Goal: Task Accomplishment & Management: Manage account settings

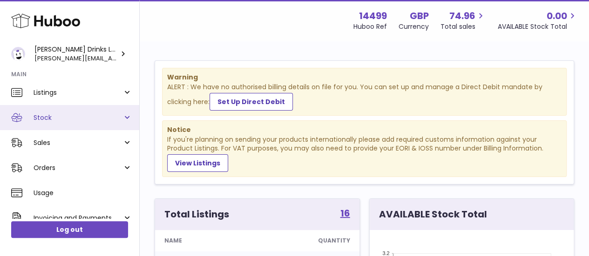
scroll to position [60, 0]
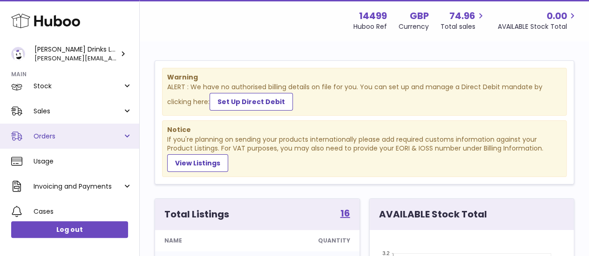
click at [122, 135] on link "Orders" at bounding box center [69, 136] width 139 height 25
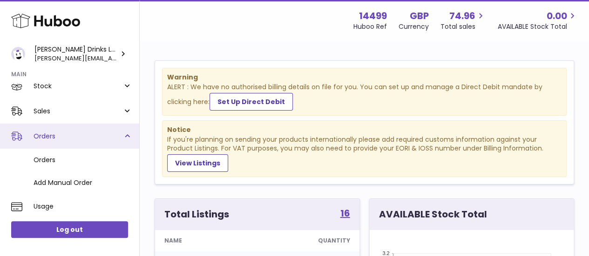
click at [122, 135] on link "Orders" at bounding box center [69, 136] width 139 height 25
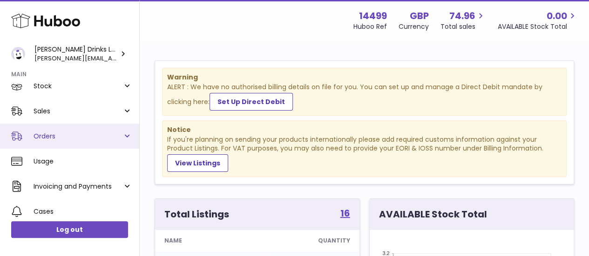
scroll to position [21, 0]
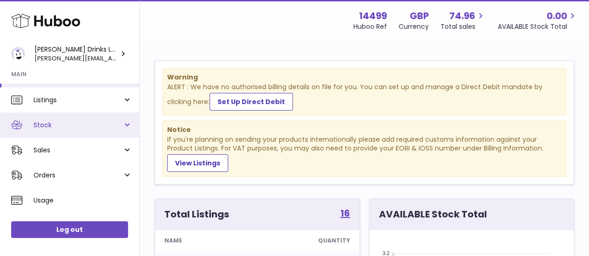
click at [126, 125] on link "Stock" at bounding box center [69, 125] width 139 height 25
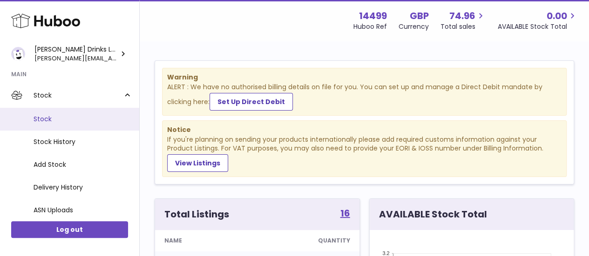
scroll to position [50, 0]
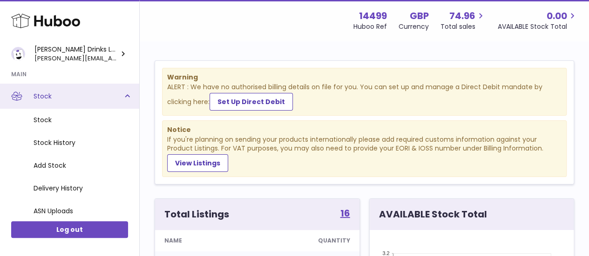
click at [125, 94] on link "Stock" at bounding box center [69, 96] width 139 height 25
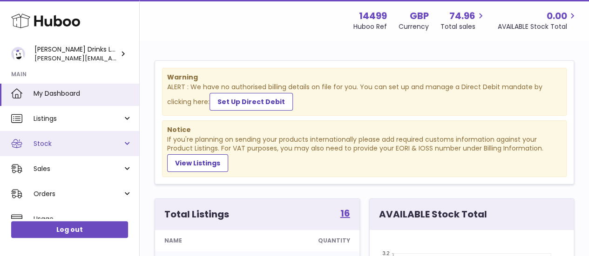
scroll to position [2, 0]
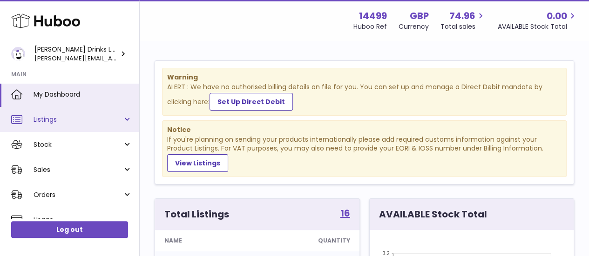
click at [123, 120] on link "Listings" at bounding box center [69, 119] width 139 height 25
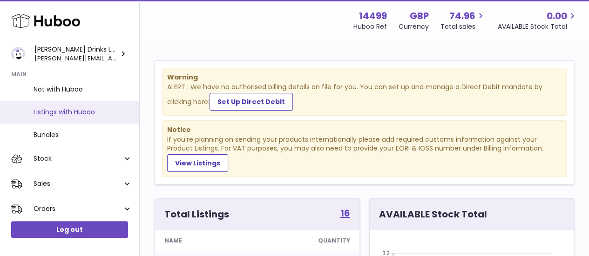
scroll to position [37, 0]
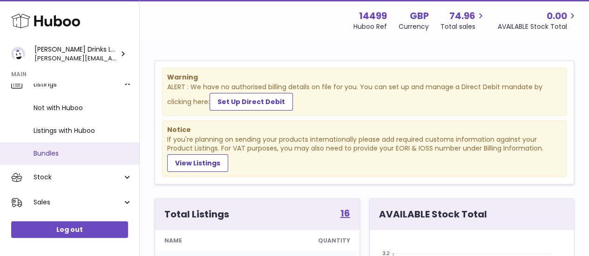
click at [62, 148] on link "Bundles" at bounding box center [69, 153] width 139 height 23
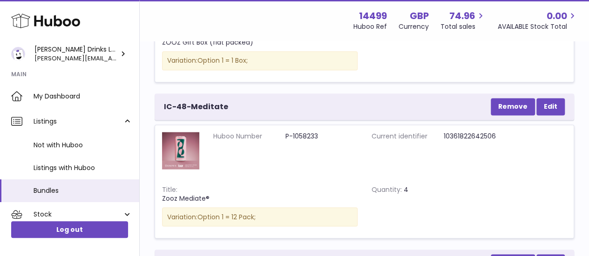
scroll to position [733, 0]
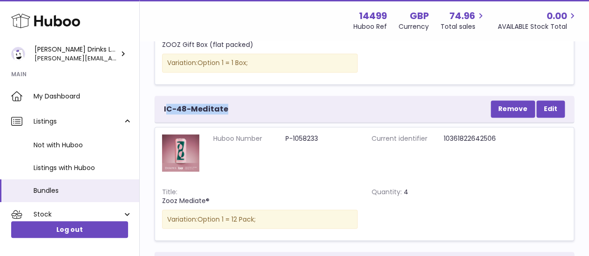
drag, startPoint x: 166, startPoint y: 107, endPoint x: 231, endPoint y: 106, distance: 64.7
click at [231, 106] on div "IC-48-Meditate Remove Edit" at bounding box center [363, 109] width 419 height 26
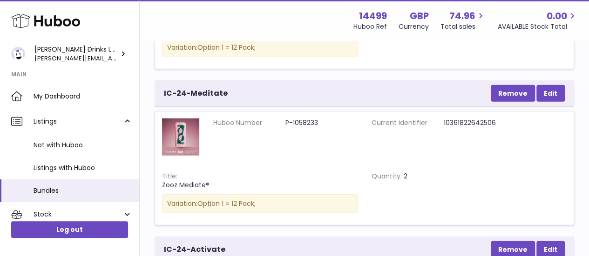
scroll to position [1061, 0]
click at [163, 90] on div "IC-24-Meditate Remove Edit" at bounding box center [363, 93] width 419 height 26
drag, startPoint x: 163, startPoint y: 90, endPoint x: 219, endPoint y: 94, distance: 56.0
click at [219, 94] on div "IC-24-Meditate Remove Edit" at bounding box center [363, 93] width 419 height 26
click at [219, 94] on span "IC-24-Meditate" at bounding box center [196, 93] width 64 height 10
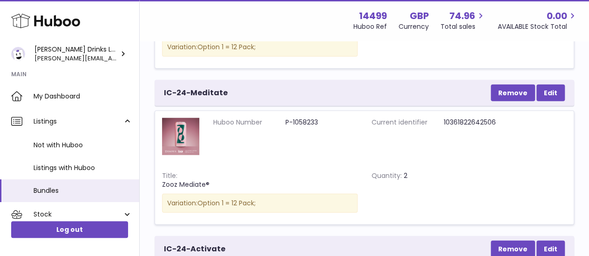
scroll to position [1098, 0]
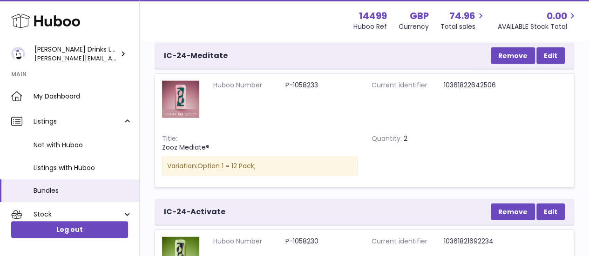
drag, startPoint x: 398, startPoint y: 134, endPoint x: 411, endPoint y: 134, distance: 12.6
click at [411, 134] on td "Quantity 2" at bounding box center [401, 157] width 75 height 60
click at [285, 83] on dd "P-1058233" at bounding box center [321, 85] width 72 height 9
drag, startPoint x: 285, startPoint y: 83, endPoint x: 314, endPoint y: 83, distance: 28.8
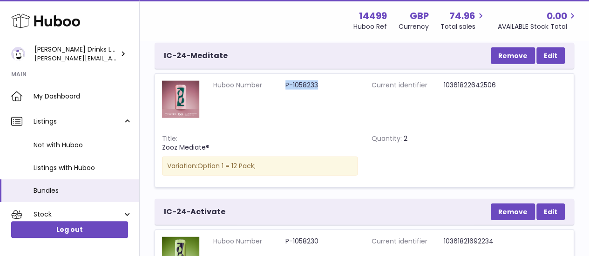
click at [314, 83] on dd "P-1058233" at bounding box center [321, 85] width 72 height 9
click at [305, 85] on dd "P-1058233" at bounding box center [321, 85] width 72 height 9
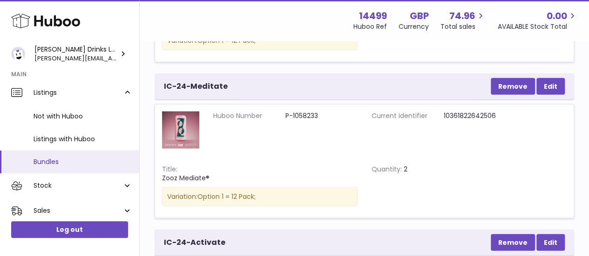
scroll to position [29, 0]
click at [462, 112] on dd "10361822642506" at bounding box center [479, 116] width 72 height 9
